Goal: Task Accomplishment & Management: Use online tool/utility

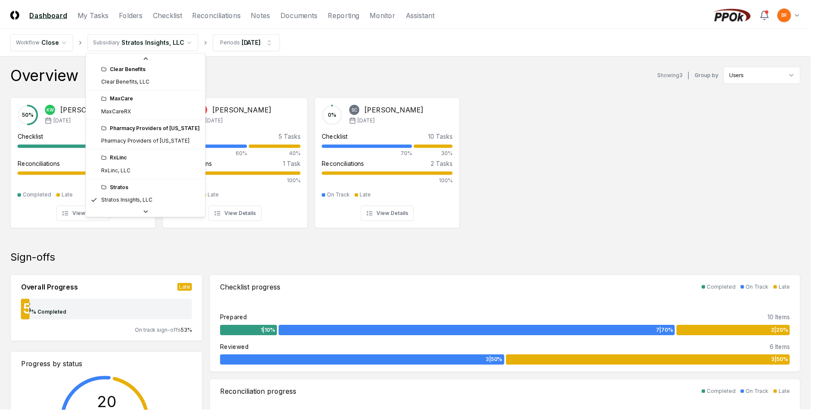
scroll to position [19, 0]
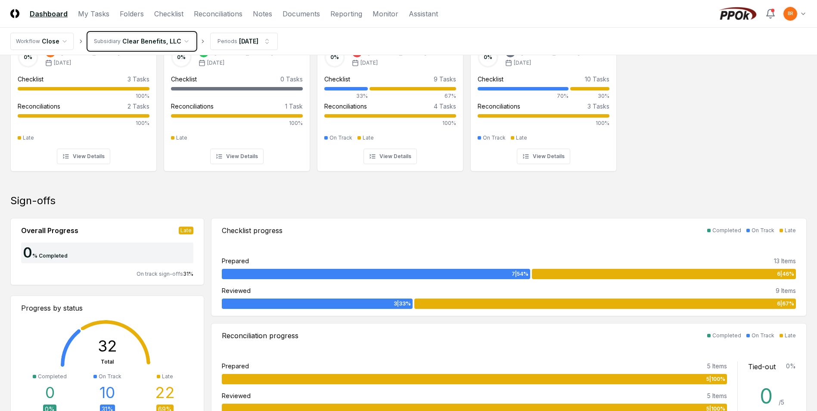
scroll to position [28, 0]
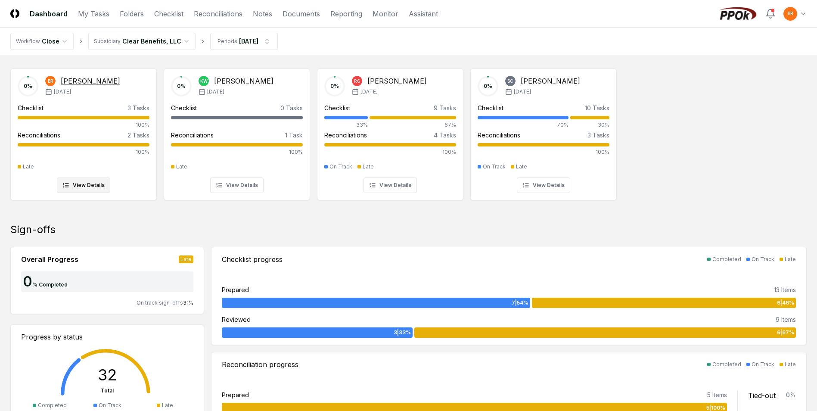
click at [89, 105] on div "Checklist 3 Tasks" at bounding box center [84, 107] width 132 height 9
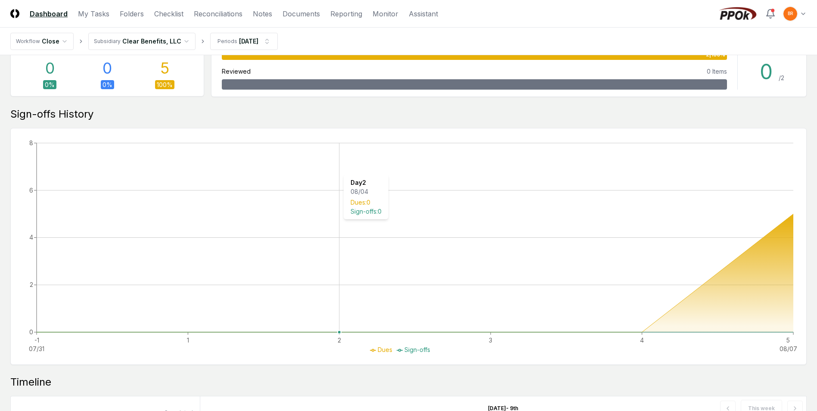
scroll to position [339, 0]
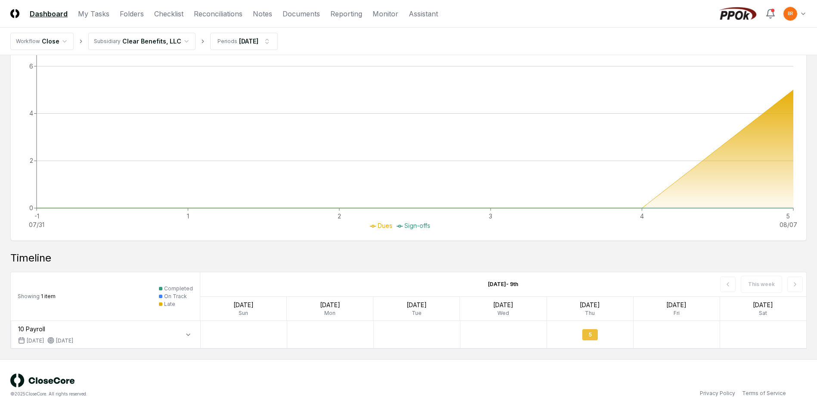
click at [589, 337] on div "5" at bounding box center [589, 334] width 15 height 11
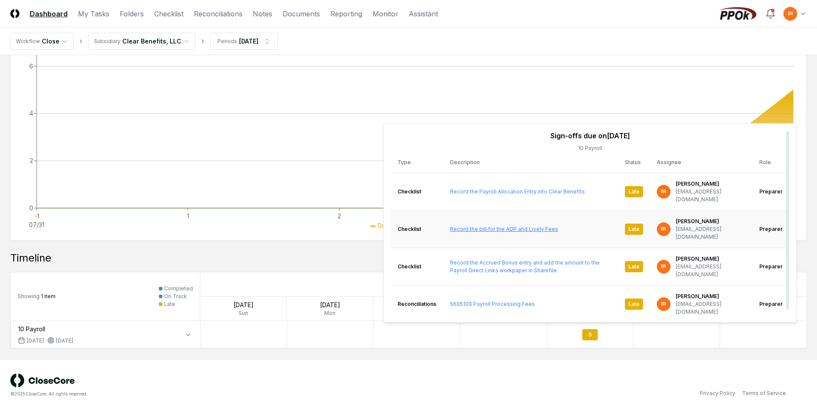
click at [491, 226] on link "Record the bill for the ADP and Lively Fees" at bounding box center [504, 229] width 108 height 6
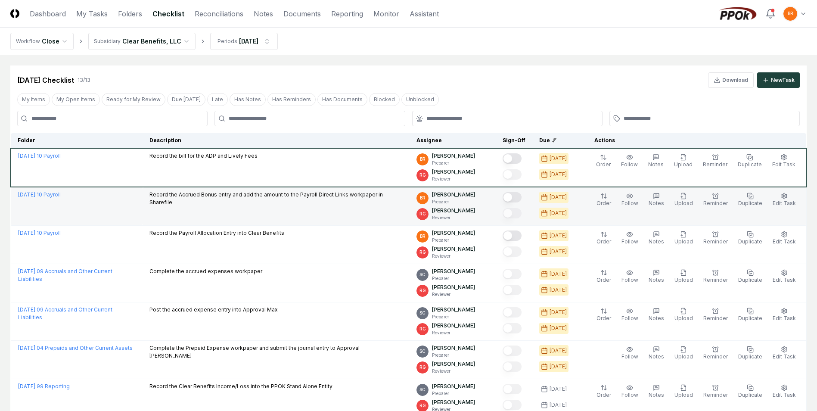
click at [520, 198] on button "Mark complete" at bounding box center [511, 197] width 19 height 10
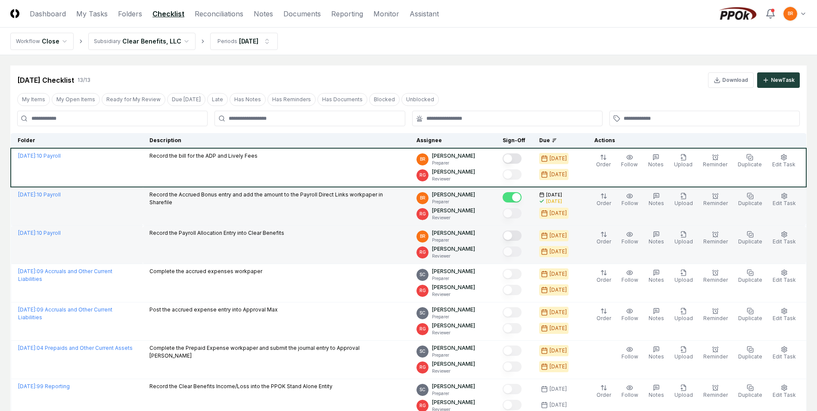
click at [517, 237] on button "Mark complete" at bounding box center [511, 235] width 19 height 10
